Goal: Task Accomplishment & Management: Manage account settings

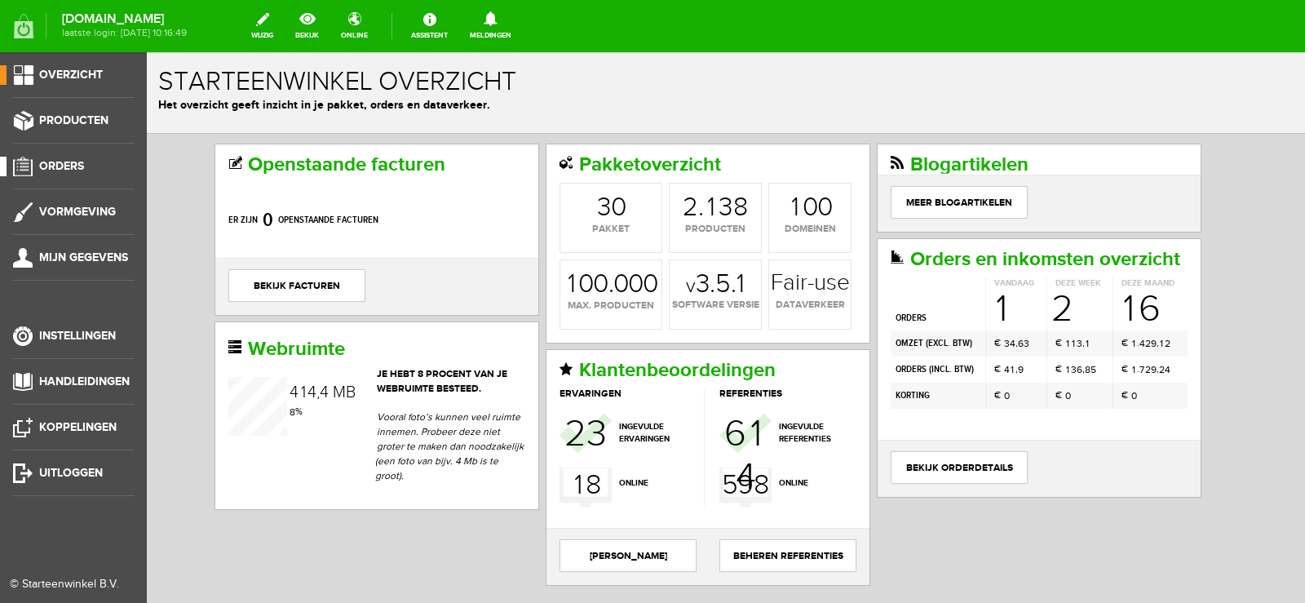
click at [73, 163] on span "Orders" at bounding box center [61, 166] width 45 height 14
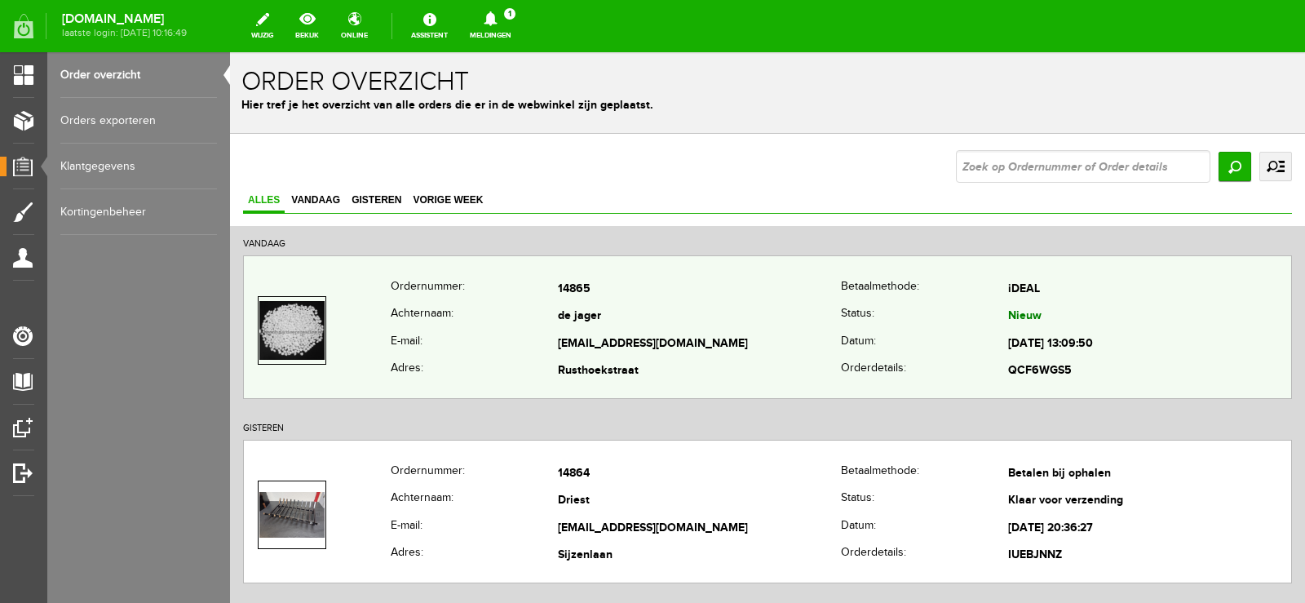
click at [759, 293] on td "14865" at bounding box center [699, 290] width 283 height 28
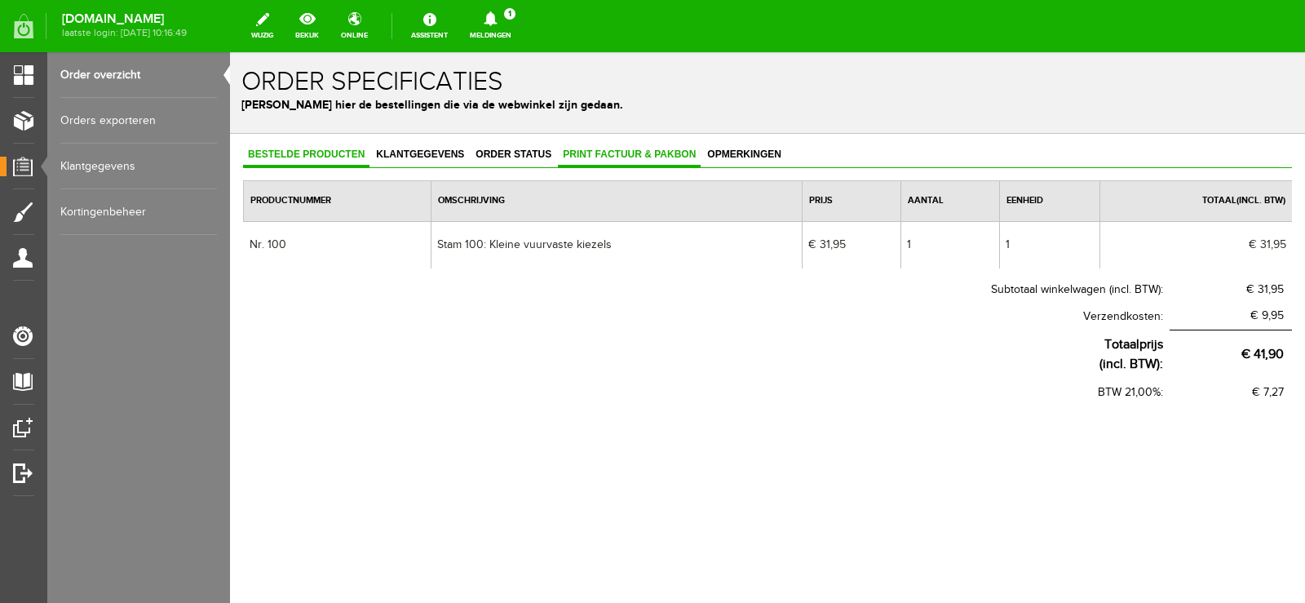
click at [616, 150] on span "Print factuur & pakbon" at bounding box center [629, 153] width 143 height 11
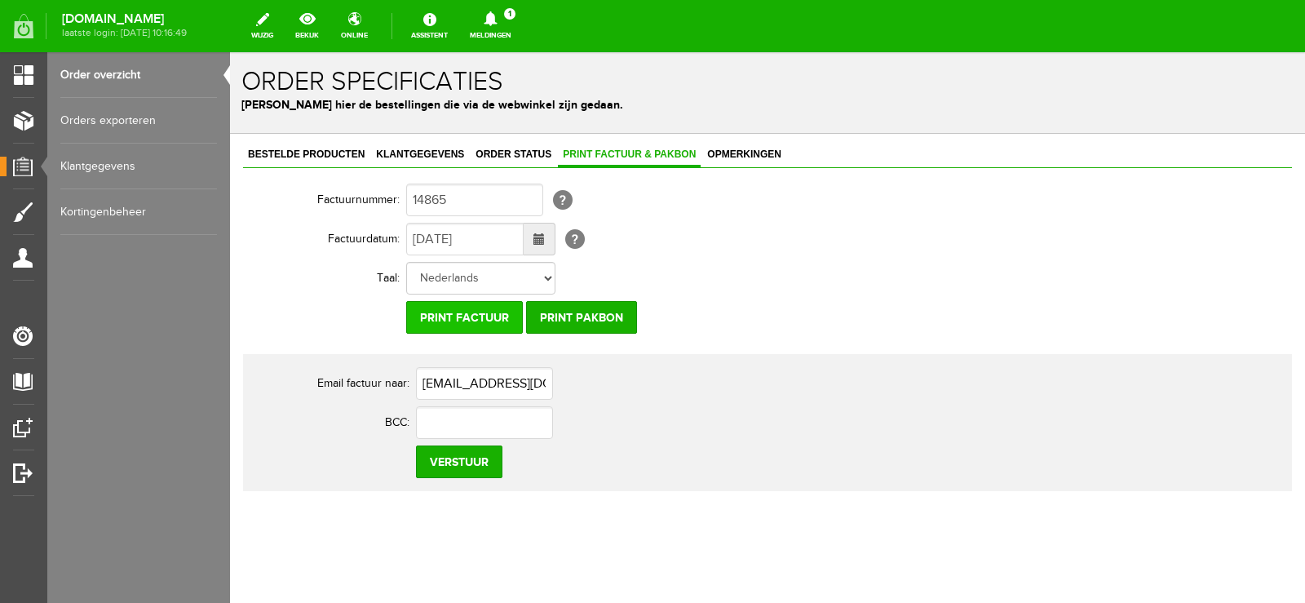
click at [494, 320] on input "Print factuur" at bounding box center [464, 317] width 117 height 33
click at [604, 306] on input "Print pakbon" at bounding box center [581, 317] width 111 height 33
click at [511, 21] on icon at bounding box center [491, 18] width 42 height 15
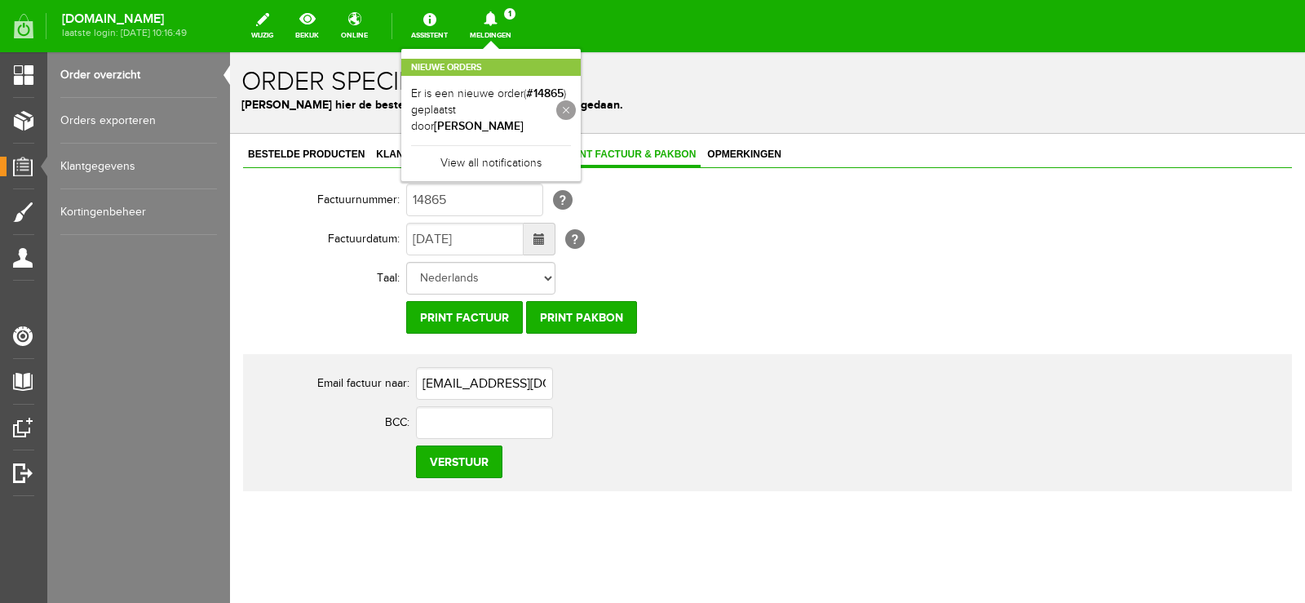
click at [576, 112] on link at bounding box center [566, 110] width 20 height 20
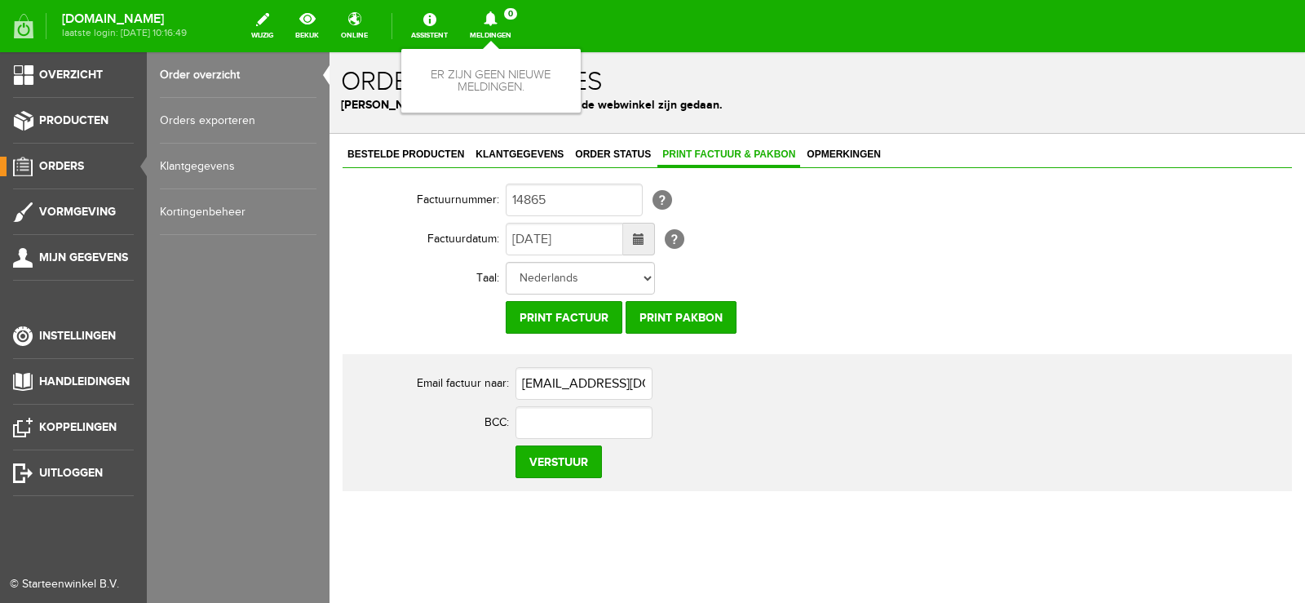
click at [56, 165] on span "Orders" at bounding box center [61, 166] width 45 height 14
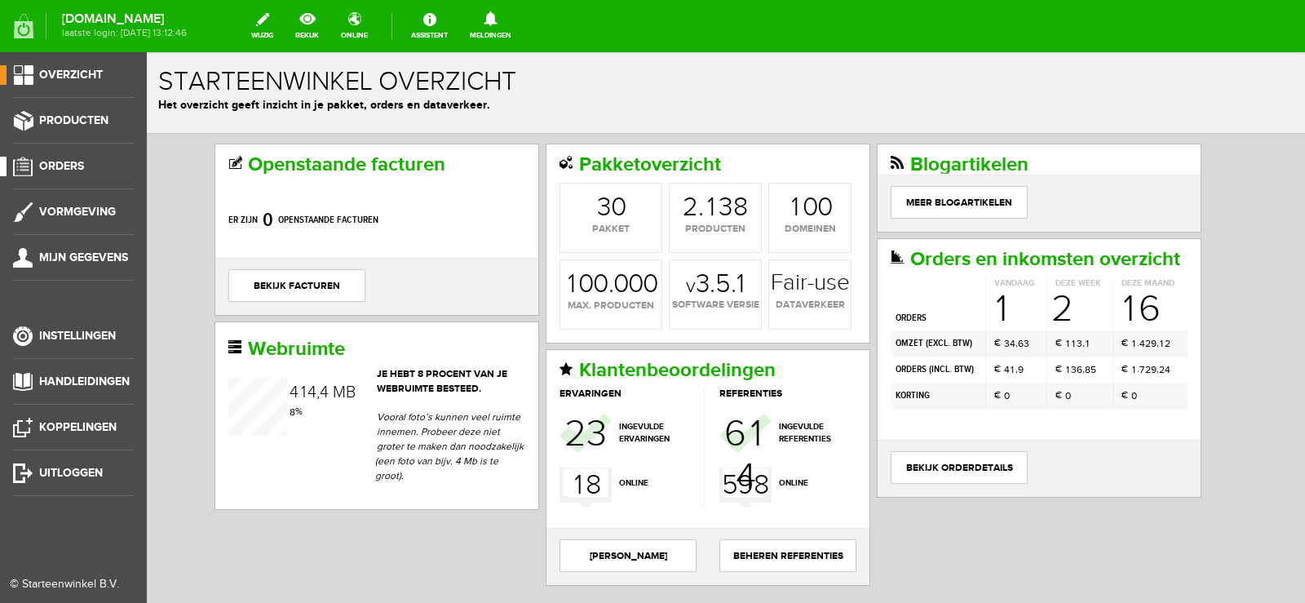
click at [73, 162] on span "Orders" at bounding box center [61, 166] width 45 height 14
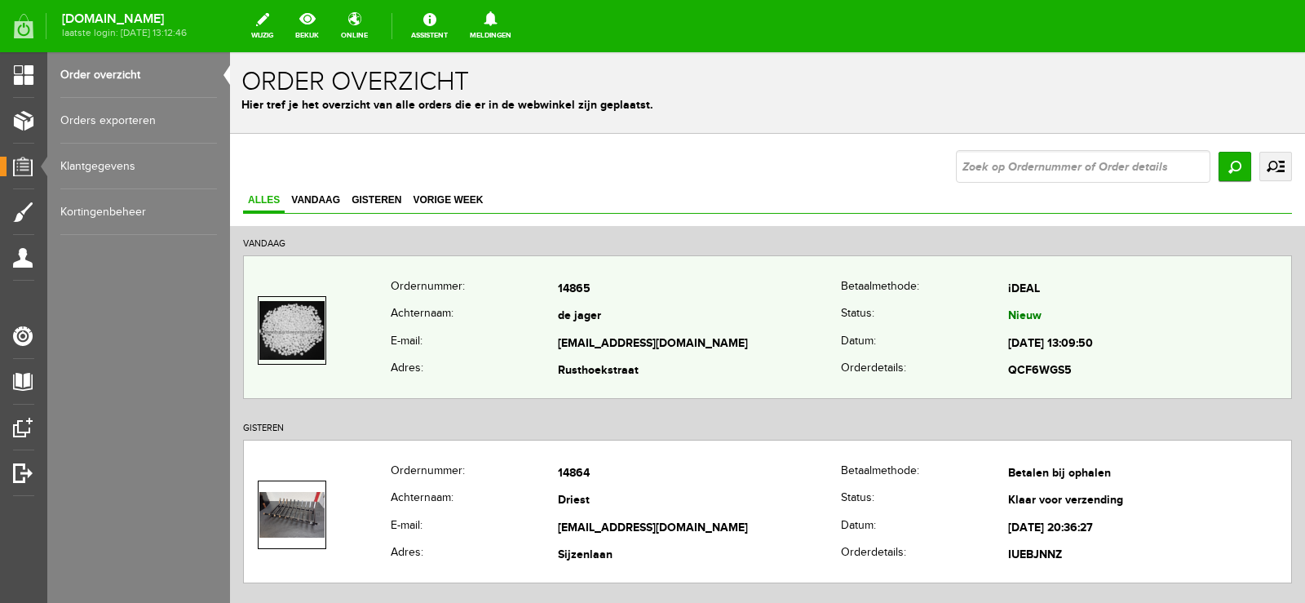
click at [817, 325] on td "de jager" at bounding box center [699, 317] width 283 height 28
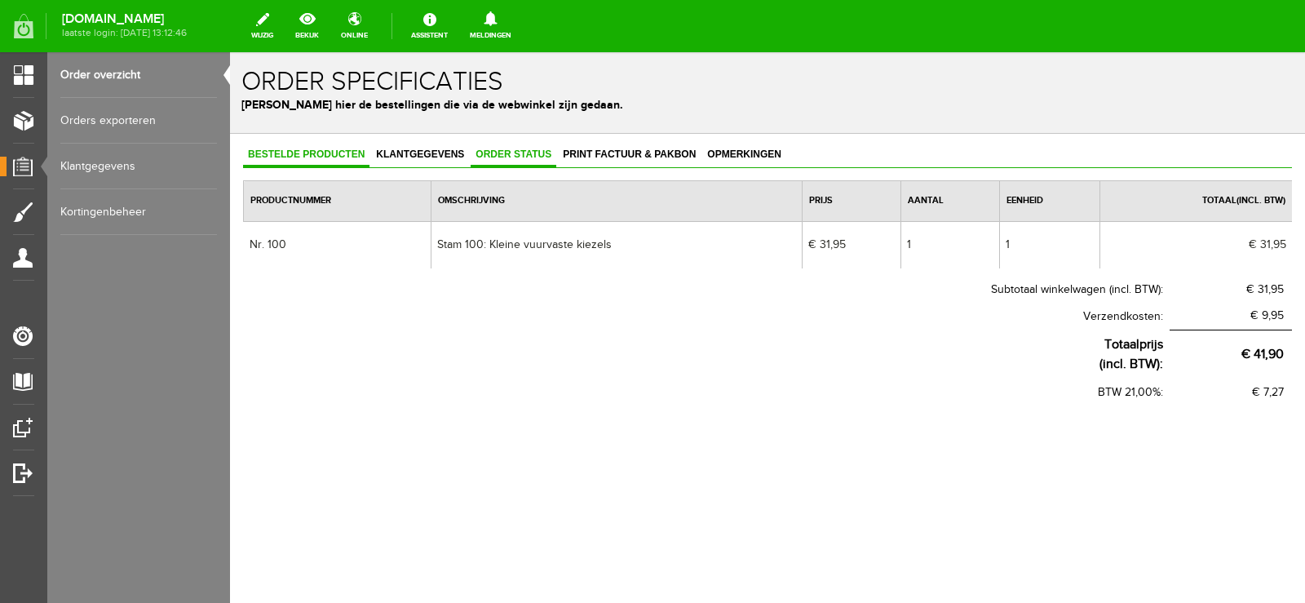
click at [527, 152] on span "Order status" at bounding box center [514, 153] width 86 height 11
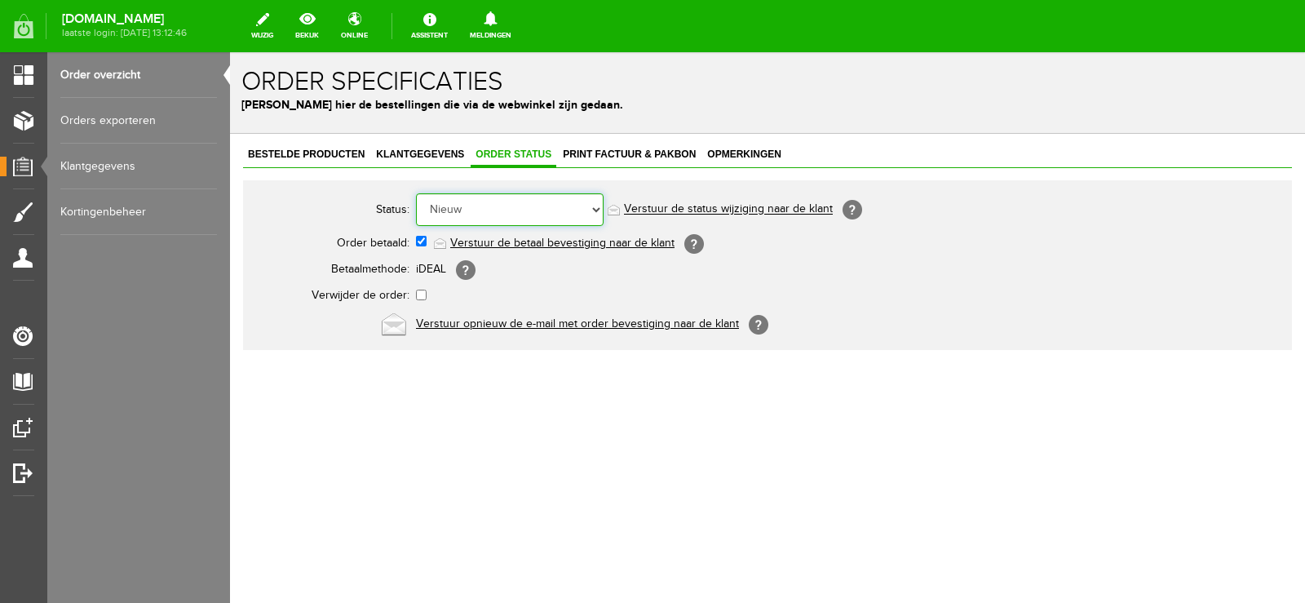
click at [595, 205] on select "Order niet afgerond Nieuw Order in behandeling Wacht op leverancier Wacht op be…" at bounding box center [510, 209] width 188 height 33
select select "14"
click at [416, 193] on select "Order niet afgerond Nieuw Order in behandeling Wacht op leverancier Wacht op be…" at bounding box center [510, 209] width 188 height 33
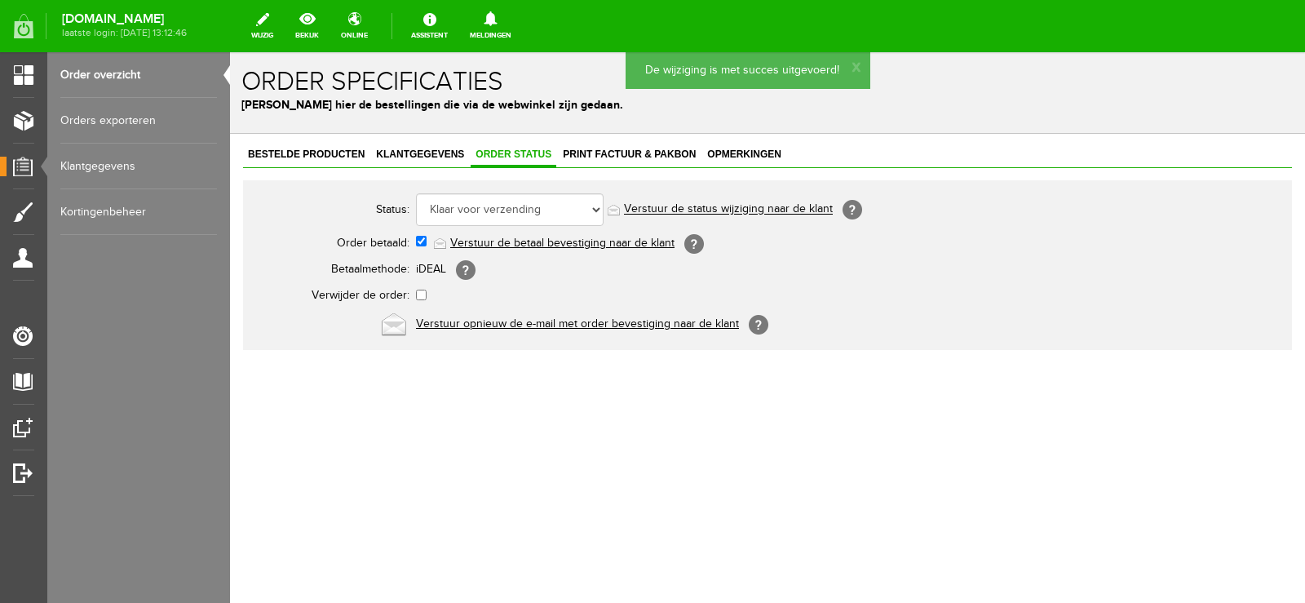
click at [756, 207] on link "Verstuur de status wijziging naar de klant" at bounding box center [728, 209] width 209 height 13
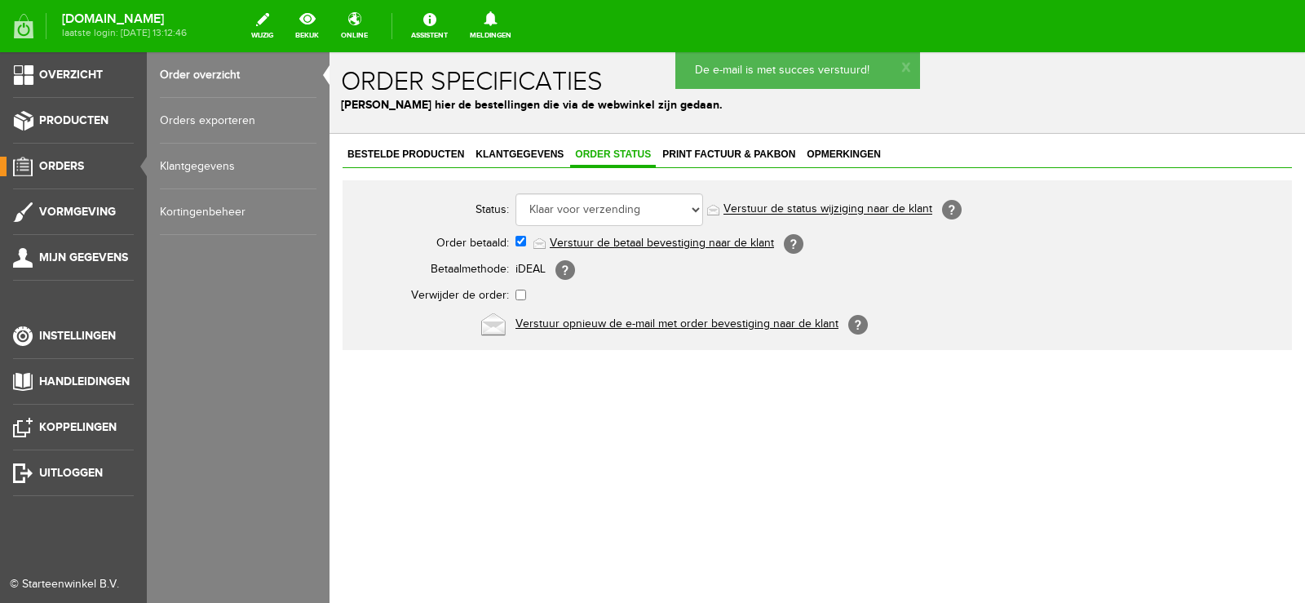
click at [68, 165] on span "Orders" at bounding box center [61, 166] width 45 height 14
